Goal: Task Accomplishment & Management: Complete application form

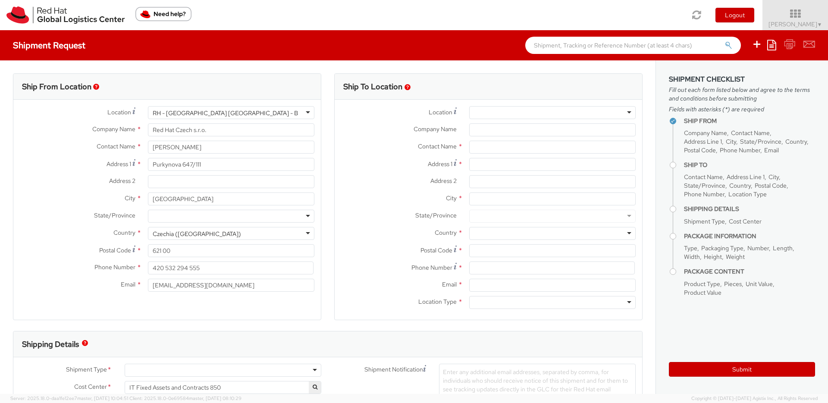
select select
click at [9, 12] on img at bounding box center [65, 14] width 118 height 17
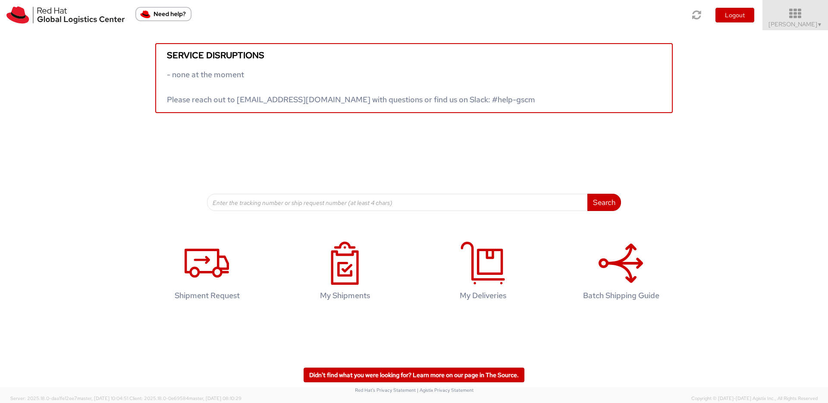
click at [816, 15] on icon at bounding box center [794, 14] width 75 height 12
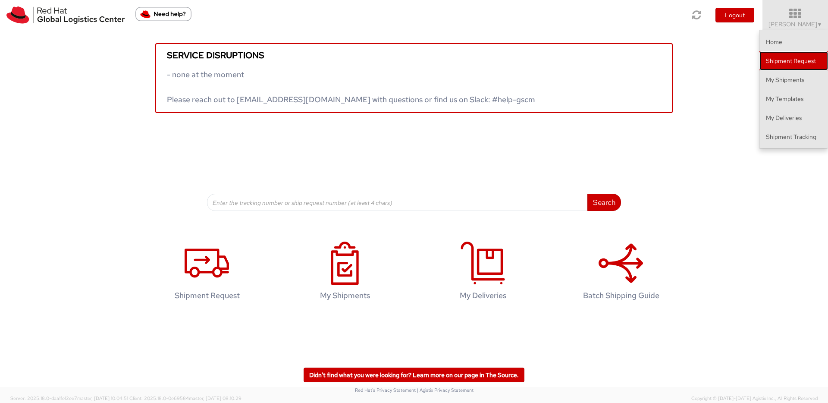
click at [788, 59] on link "Shipment Request" at bounding box center [793, 60] width 69 height 19
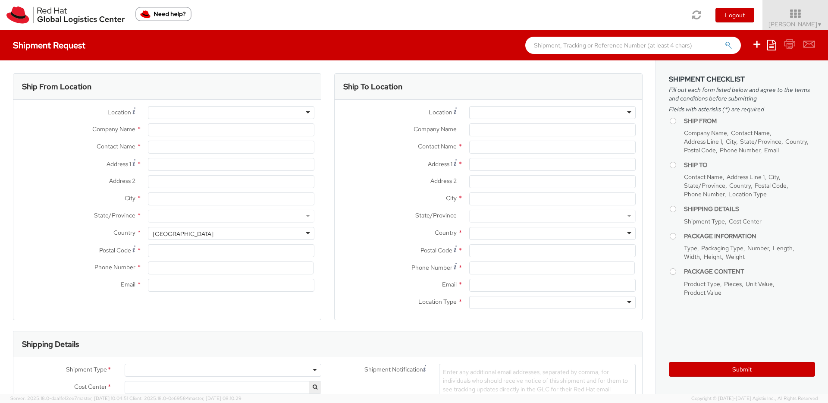
select select
select select "850"
type input "Red Hat Czech s.r.o."
type input "[PERSON_NAME]"
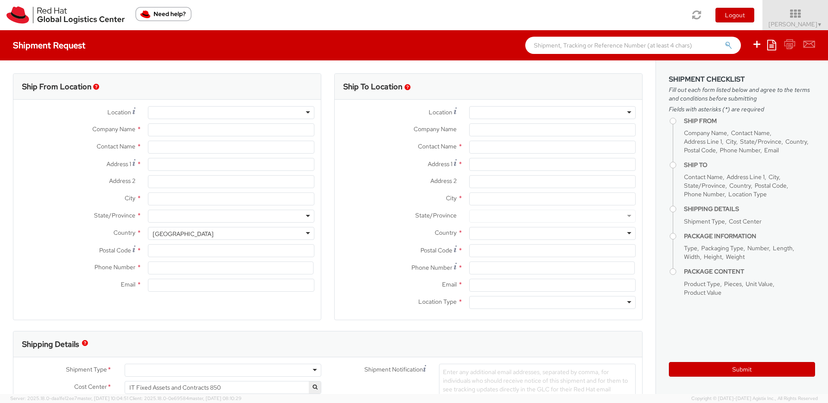
type input "Purkynova 647/111"
type input "[GEOGRAPHIC_DATA]"
type input "621 00"
type input "420 532 294 555"
type input "[EMAIL_ADDRESS][DOMAIN_NAME]"
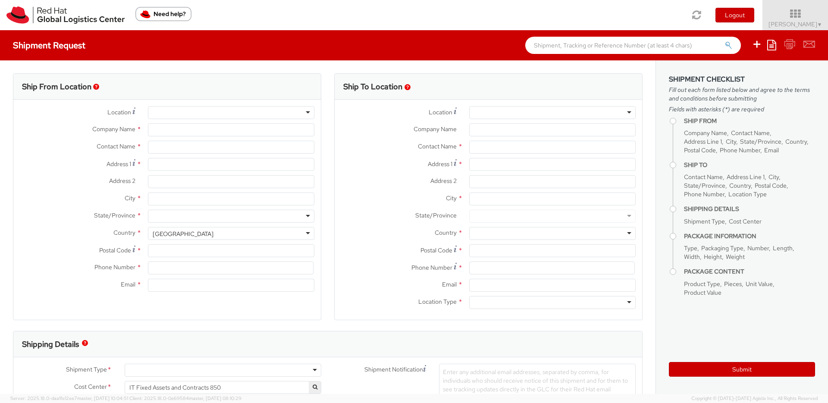
select select "CM"
select select "KGS"
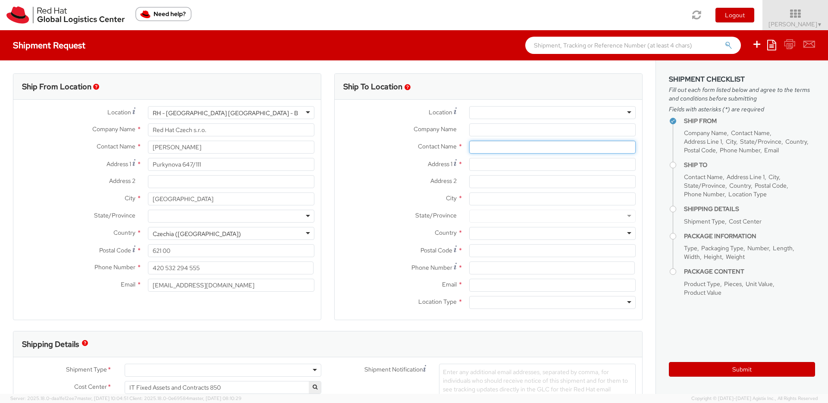
click at [484, 147] on input "text" at bounding box center [552, 147] width 166 height 13
paste input "[PERSON_NAME] Amor"
type input "[PERSON_NAME] Amor"
click at [381, 169] on label "Address 1 *" at bounding box center [399, 164] width 128 height 12
click at [469, 169] on input "Address 1 *" at bounding box center [552, 164] width 166 height 13
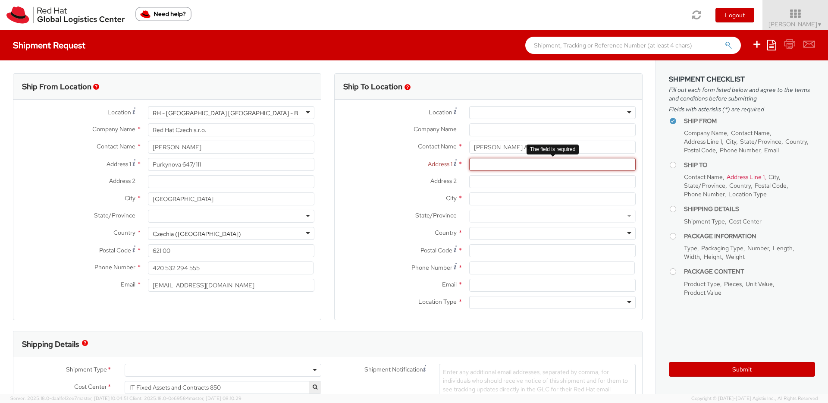
click at [478, 167] on input "Address 1 *" at bounding box center [552, 164] width 166 height 13
paste input "[STREET_ADDRESS][PERSON_NAME]"
type input "[STREET_ADDRESS][PERSON_NAME]"
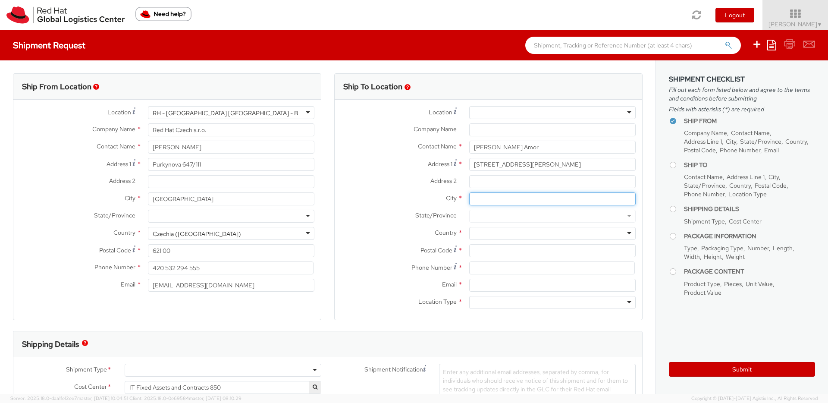
click at [501, 201] on input "City *" at bounding box center [552, 198] width 166 height 13
paste input "drancy"
type input "drancy"
click at [489, 251] on input "Postal Code *" at bounding box center [552, 250] width 166 height 13
paste input "93700"
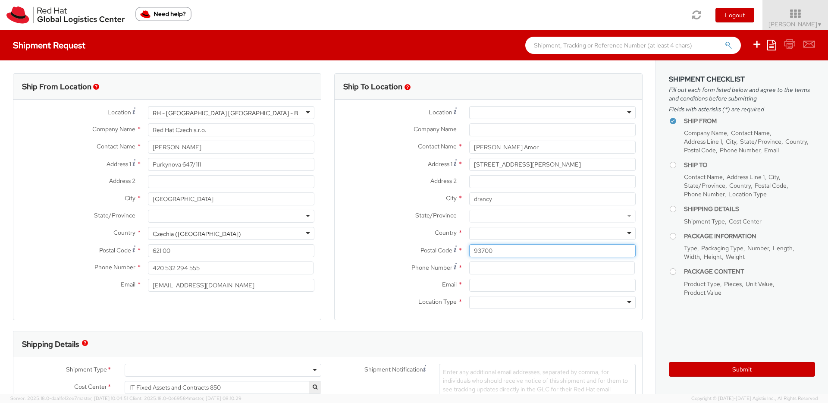
type input "93700"
click at [485, 268] on input at bounding box center [552, 267] width 166 height 13
paste input "[PHONE_NUMBER]"
type input "[PHONE_NUMBER]"
click at [497, 299] on div at bounding box center [552, 302] width 166 height 13
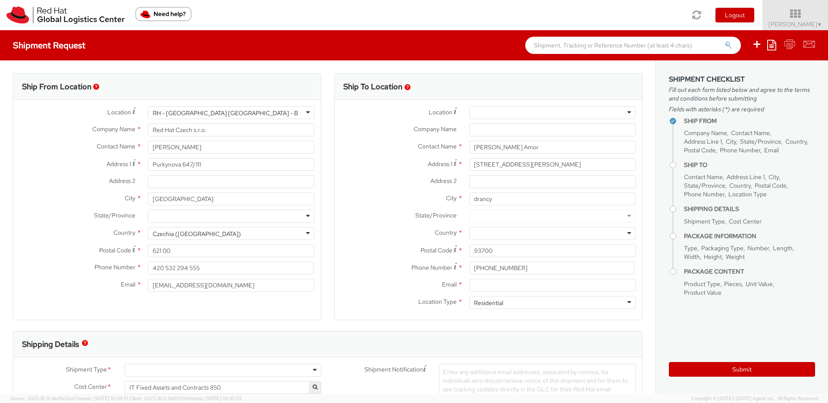
click at [483, 235] on div at bounding box center [552, 233] width 166 height 13
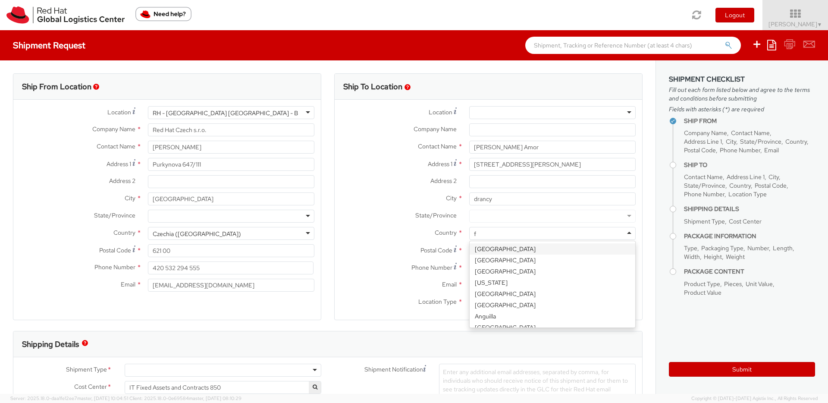
type input "fr"
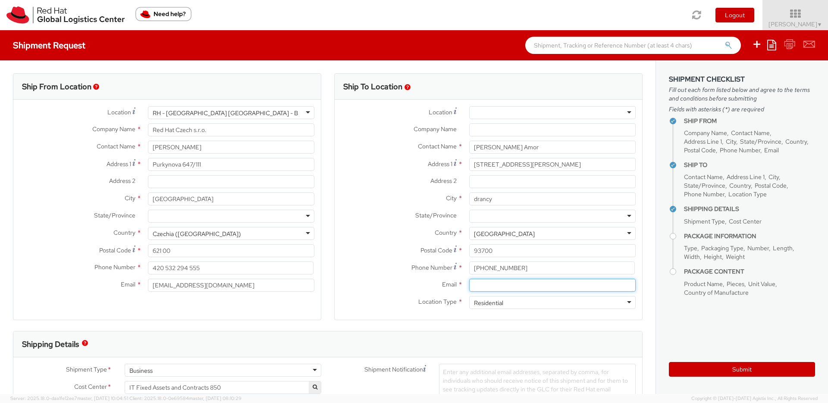
click at [491, 283] on input "Email *" at bounding box center [552, 284] width 166 height 13
paste input "[EMAIL_ADDRESS][DOMAIN_NAME]"
type input "[EMAIL_ADDRESS][DOMAIN_NAME]"
click at [461, 377] on span "Enter any additional email addresses, separated by comma, for individuals who s…" at bounding box center [535, 385] width 185 height 34
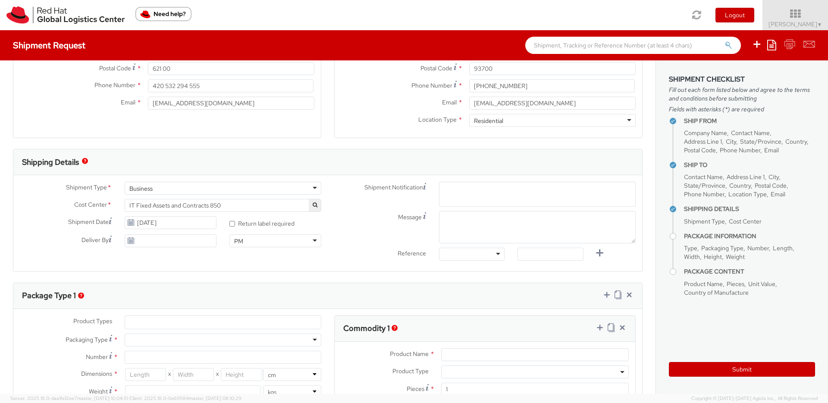
paste input "[EMAIL_ADDRESS][DOMAIN_NAME]"
type input "[EMAIL_ADDRESS][DOMAIN_NAME]"
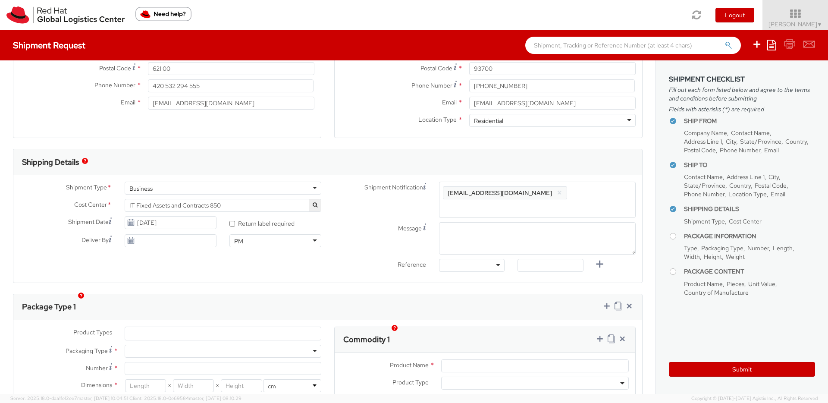
scroll to position [0, 0]
paste input "[EMAIL_ADDRESS][DOMAIN_NAME]"
type input "[EMAIL_ADDRESS][DOMAIN_NAME]"
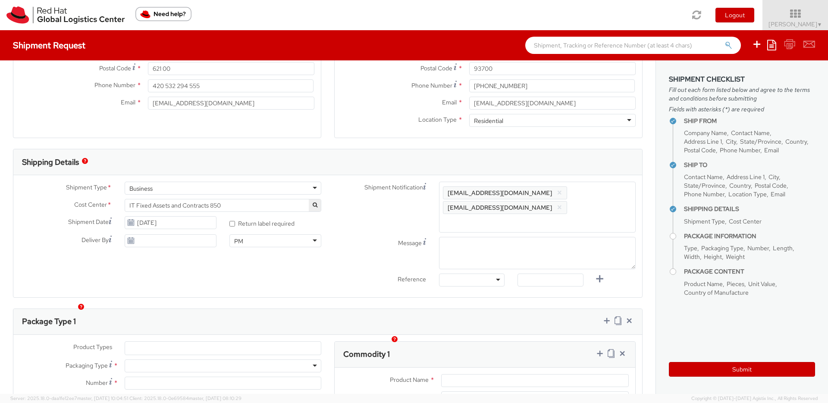
paste input "[EMAIL_ADDRESS][DOMAIN_NAME]"
type input "[EMAIL_ADDRESS][DOMAIN_NAME]"
paste input "[EMAIL_ADDRESS][DOMAIN_NAME]"
type input "[EMAIL_ADDRESS][DOMAIN_NAME]"
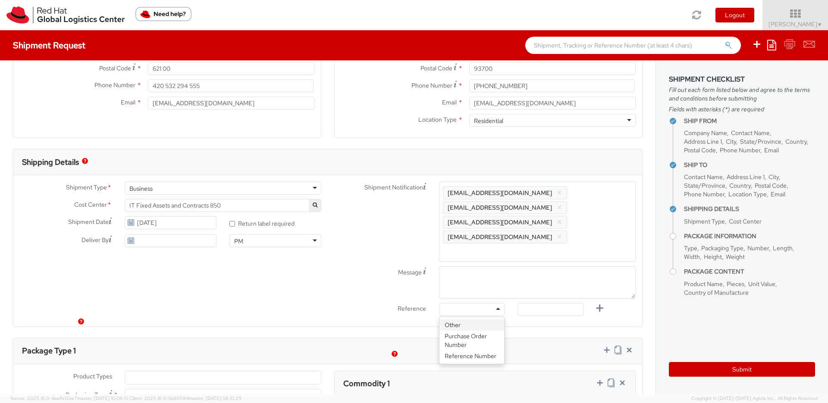
drag, startPoint x: 472, startPoint y: 277, endPoint x: 478, endPoint y: 276, distance: 6.1
click at [475, 303] on div at bounding box center [472, 309] width 66 height 13
click at [535, 303] on input "text" at bounding box center [550, 309] width 66 height 13
paste input "RITM2184369"
type input "RITM2184369"
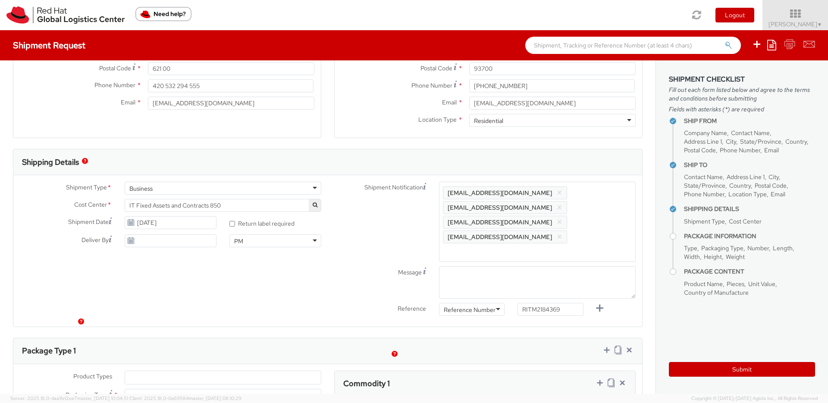
click at [257, 186] on div "Business" at bounding box center [223, 187] width 197 height 13
click at [370, 266] on div "Message" at bounding box center [485, 282] width 314 height 32
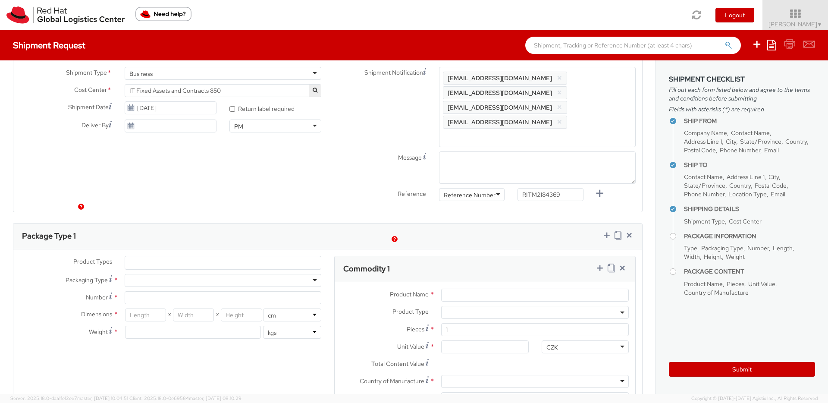
scroll to position [333, 0]
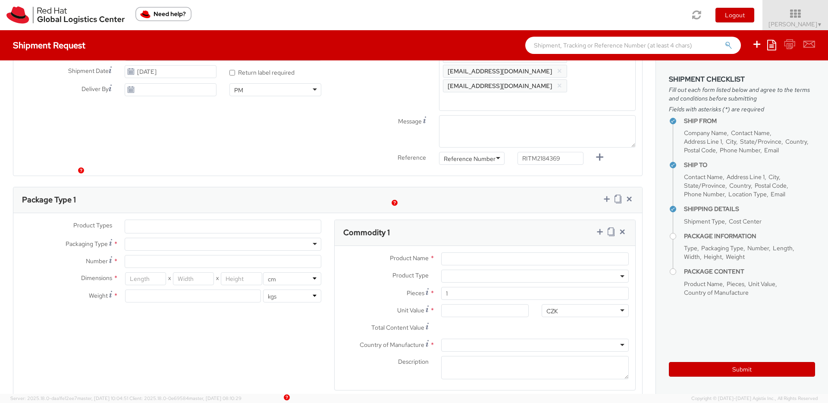
click at [149, 220] on ul at bounding box center [223, 226] width 196 height 13
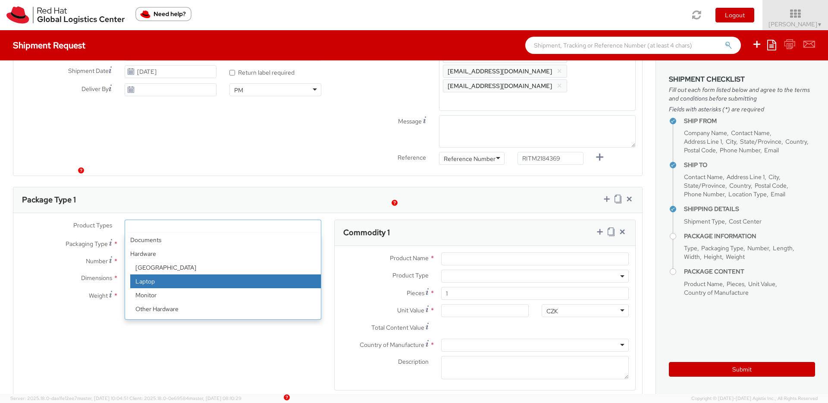
select select "LAPTOP"
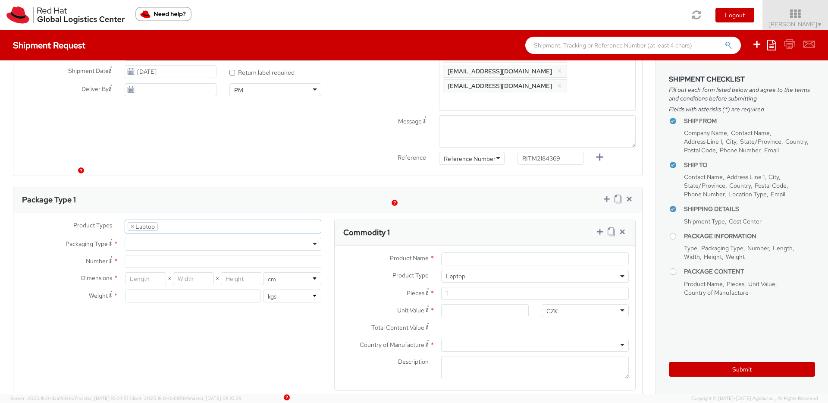
select select "LAPTOP"
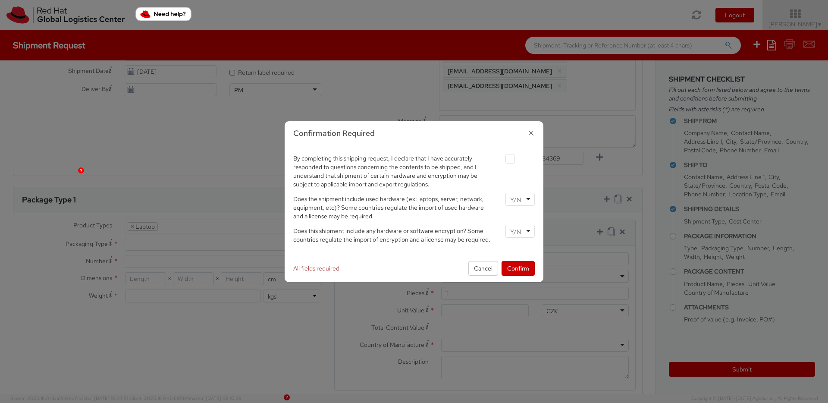
click at [513, 160] on label at bounding box center [509, 158] width 9 height 9
click at [503, 160] on input "checkbox" at bounding box center [500, 159] width 6 height 6
checkbox input "true"
click at [521, 203] on input "select-one" at bounding box center [516, 199] width 13 height 9
drag, startPoint x: 520, startPoint y: 215, endPoint x: 523, endPoint y: 225, distance: 10.2
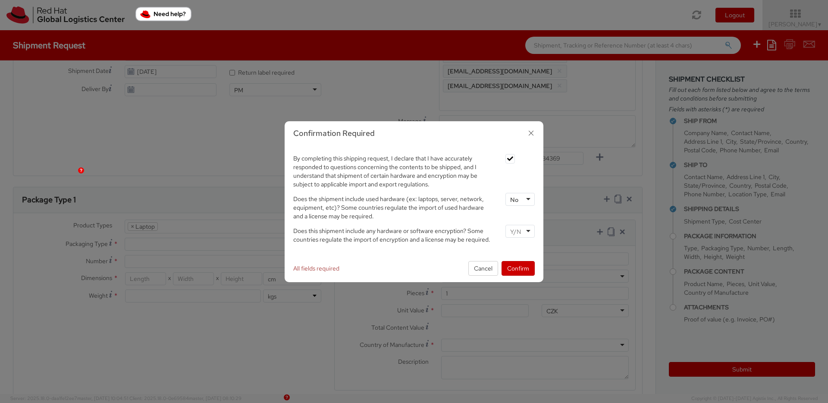
click at [523, 225] on div at bounding box center [519, 231] width 29 height 13
click at [518, 269] on button "Confirm" at bounding box center [517, 268] width 33 height 15
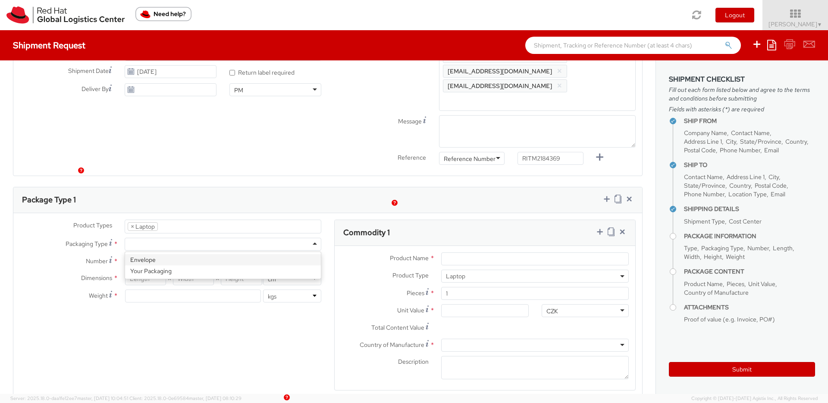
click at [145, 238] on div at bounding box center [223, 244] width 197 height 13
click at [147, 255] on input "Number *" at bounding box center [223, 261] width 197 height 13
type input "1"
click at [148, 272] on input "number" at bounding box center [145, 278] width 41 height 13
type input "50"
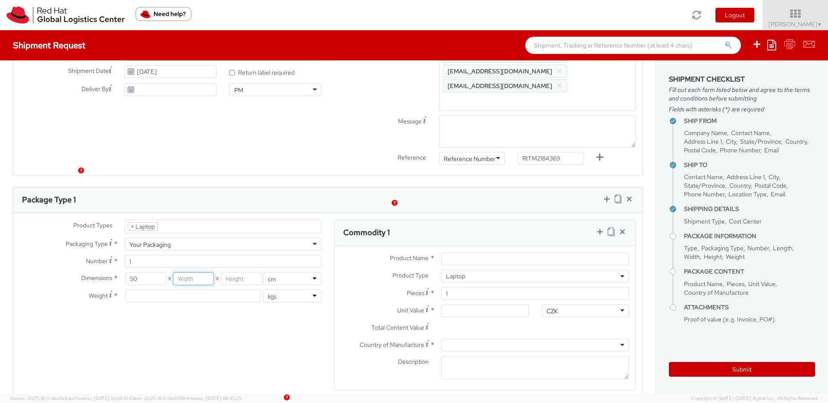
click at [191, 272] on input "number" at bounding box center [193, 278] width 41 height 13
type input "30"
click at [235, 272] on input "number" at bounding box center [241, 278] width 41 height 13
type input "20"
click at [204, 273] on div "Dimensions * 50 X 30 X 20 in cm Weight * lbs kgs" at bounding box center [170, 289] width 314 height 34
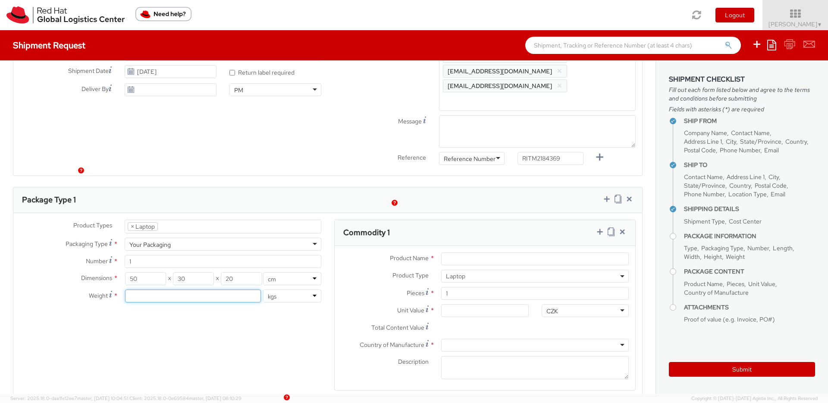
click at [205, 289] on input "number" at bounding box center [193, 295] width 136 height 13
type input "3"
click at [490, 252] on input "Product Name *" at bounding box center [535, 258] width 188 height 13
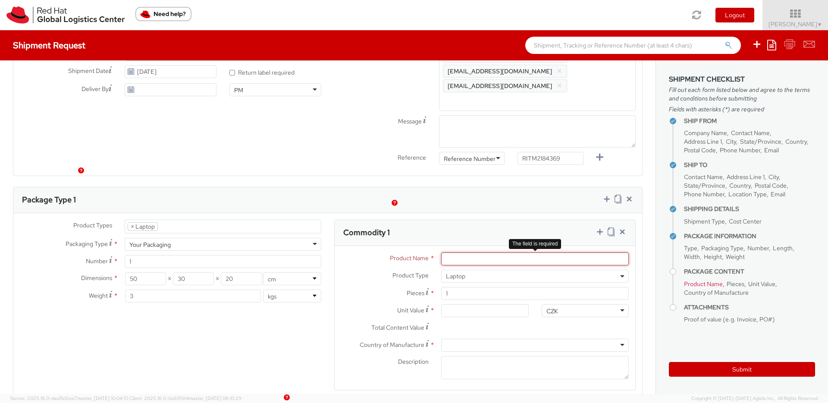
click at [479, 252] on input "Product Name *" at bounding box center [535, 258] width 188 height 13
paste input "DEVELOPER/DESIGNER - Apple"
type input "DEVELOPER/DESIGNER - Apple"
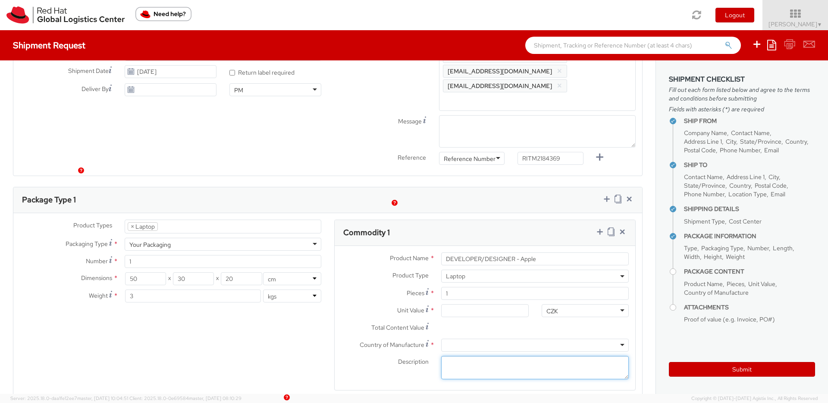
click at [458, 356] on textarea "Description *" at bounding box center [535, 368] width 188 height 24
paste textarea "DEVELOPER/DESIGNER - Apple"
paste textarea "**Not restricted"
type textarea "DEVELOPER/DESIGNER - Apple **Not restricted"
click at [480, 338] on div at bounding box center [535, 344] width 188 height 13
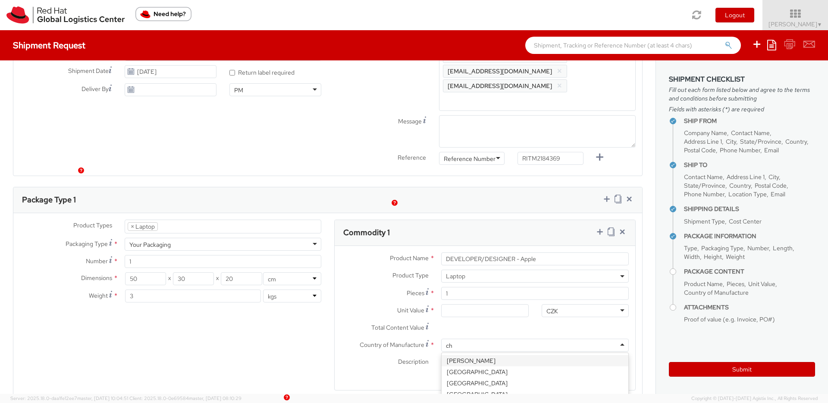
type input "chi"
drag, startPoint x: 466, startPoint y: 284, endPoint x: 435, endPoint y: 281, distance: 30.8
click at [435, 304] on div at bounding box center [485, 310] width 100 height 13
paste input "2,715.87"
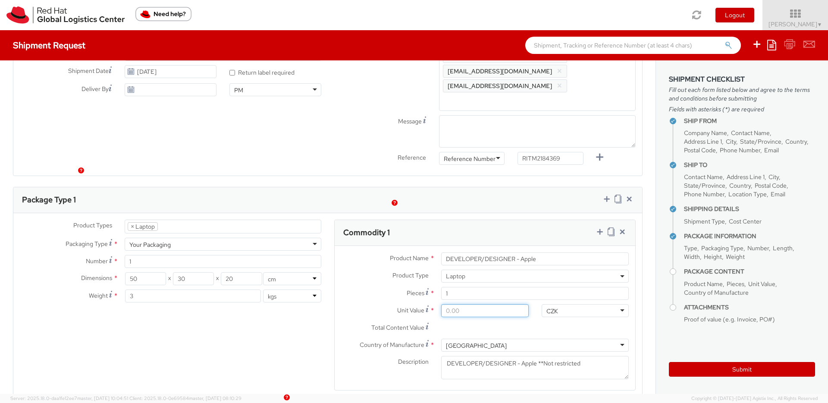
type input "2,715.87"
click at [560, 304] on div "CZK" at bounding box center [584, 310] width 87 height 13
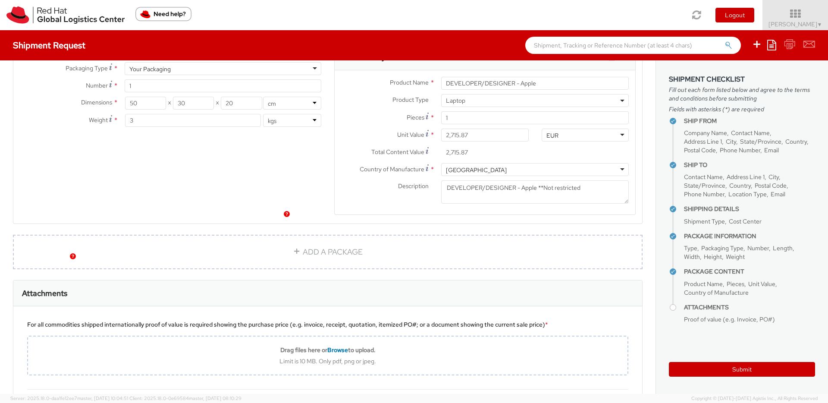
scroll to position [516, 0]
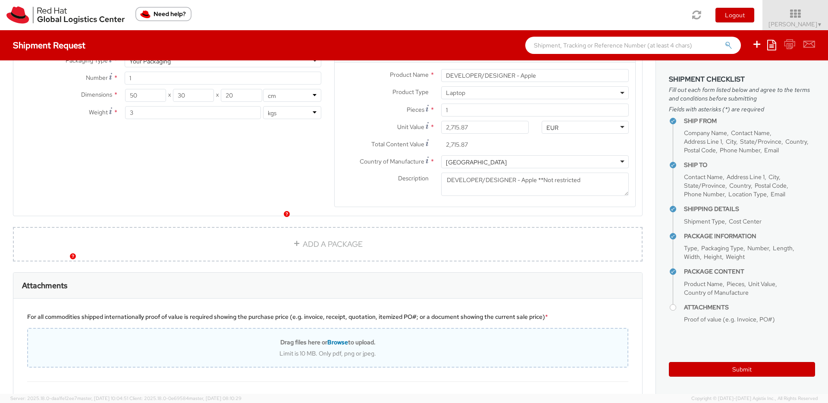
click at [391, 338] on div "Drag files here or Browse to upload. Limit is 10 MB. Only pdf, png or jpeg." at bounding box center [327, 347] width 599 height 19
type input "C:\fakepath\2025090492632154_392ADD6F.pdf"
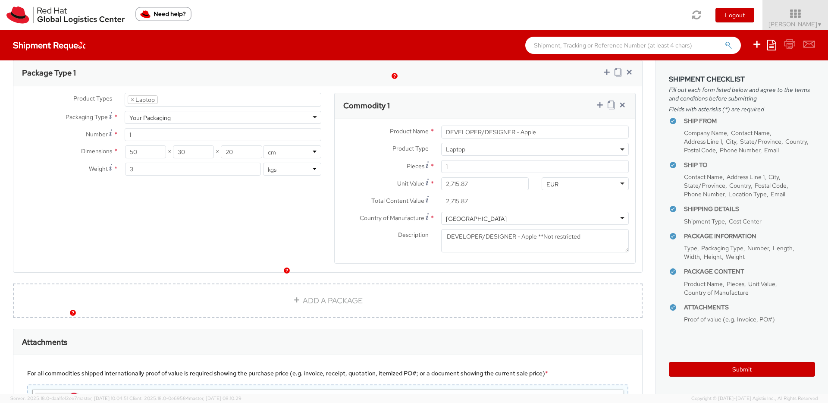
scroll to position [468, 0]
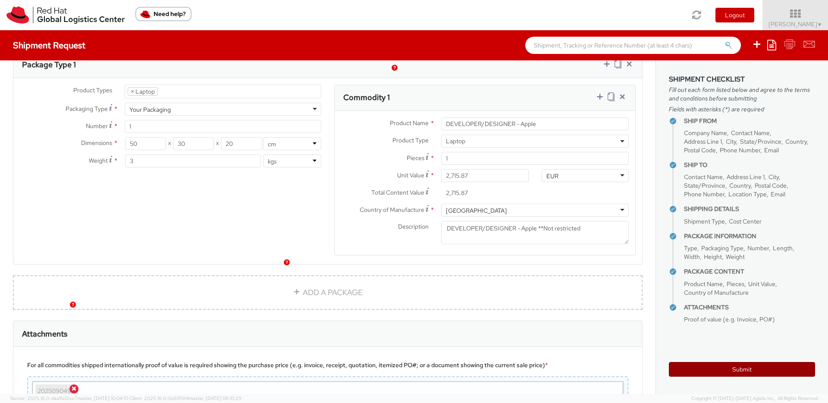
click at [692, 365] on button "Submit" at bounding box center [742, 369] width 146 height 15
type input "[PERSON_NAME] Amor"
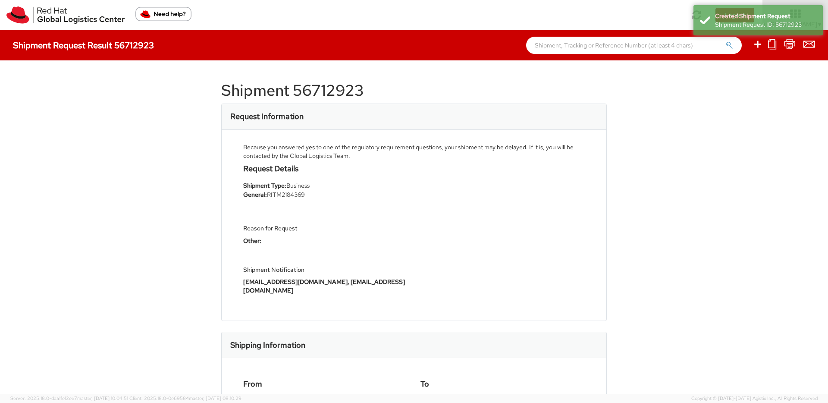
click at [334, 94] on h1 "Shipment 56712923" at bounding box center [413, 90] width 385 height 17
copy h1 "56712923"
